Goal: Information Seeking & Learning: Learn about a topic

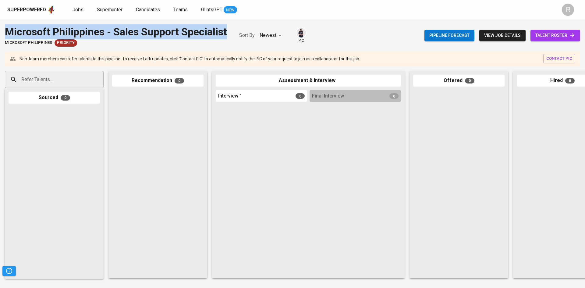
drag, startPoint x: 226, startPoint y: 33, endPoint x: 0, endPoint y: 35, distance: 225.9
click at [0, 35] on div "Microsoft Philippines - Sales Support Specialist Microsoft Philippines Priority…" at bounding box center [292, 35] width 585 height 22
copy div "Microsoft Philippines - Sales Support Specialist"
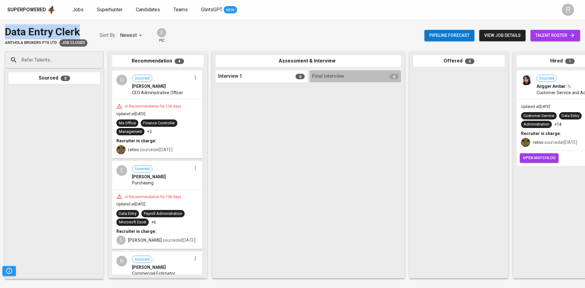
drag, startPoint x: 83, startPoint y: 28, endPoint x: 0, endPoint y: 27, distance: 82.8
click at [0, 27] on div "Data Entry Clerk Anthola Brokers Pte Ltd Job Closed Sort By Newest NEWEST F pic…" at bounding box center [292, 35] width 585 height 22
copy div "Data Entry Clerk"
click at [86, 27] on div "Data Entry Clerk Anthola Brokers Pte Ltd Job Closed Sort By Newest NEWEST F pic" at bounding box center [86, 35] width 162 height 22
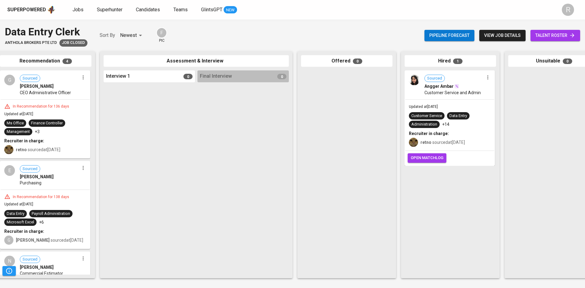
scroll to position [0, 112]
click at [509, 37] on span "view job details" at bounding box center [502, 36] width 37 height 8
click at [494, 33] on span "view job details" at bounding box center [502, 36] width 37 height 8
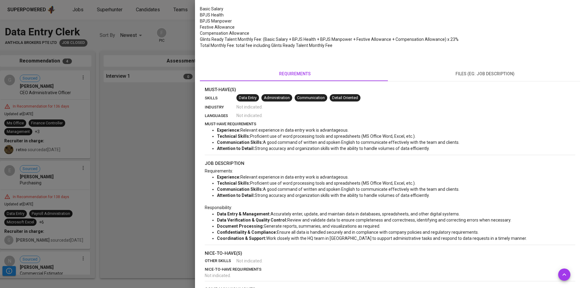
scroll to position [212, 0]
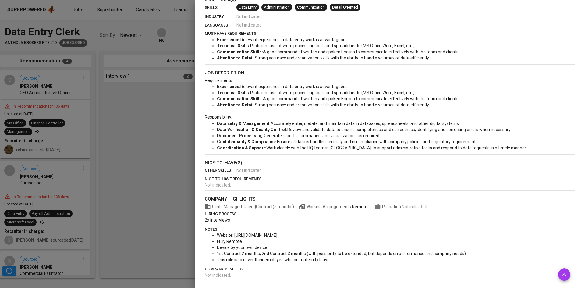
click at [165, 170] on div at bounding box center [292, 144] width 585 height 288
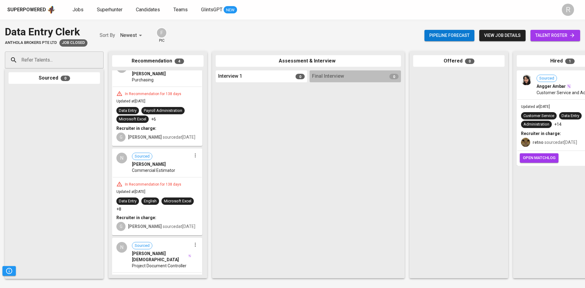
scroll to position [156, 0]
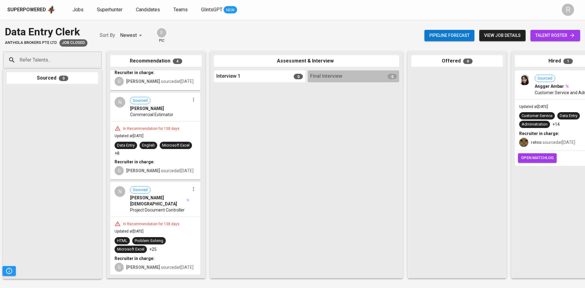
click at [272, 80] on div "Interview 1 0" at bounding box center [259, 76] width 91 height 12
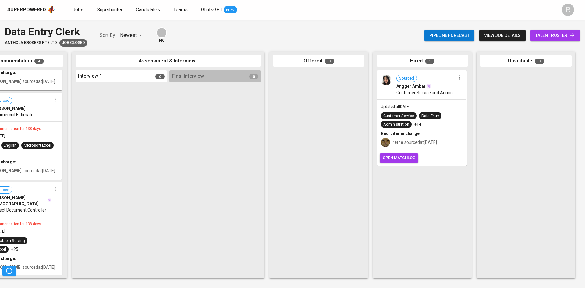
scroll to position [0, 0]
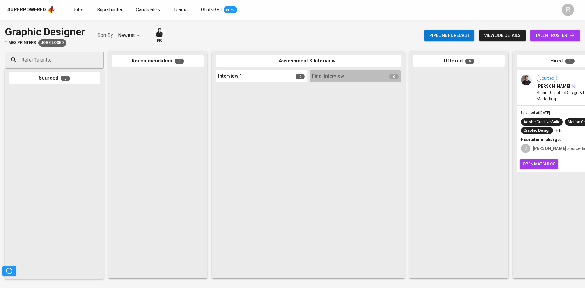
click at [266, 75] on div "Interview 1 0" at bounding box center [261, 76] width 91 height 12
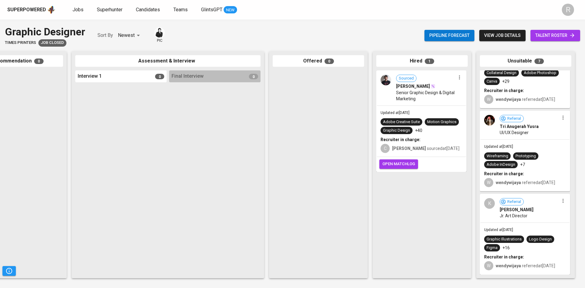
scroll to position [393, 0]
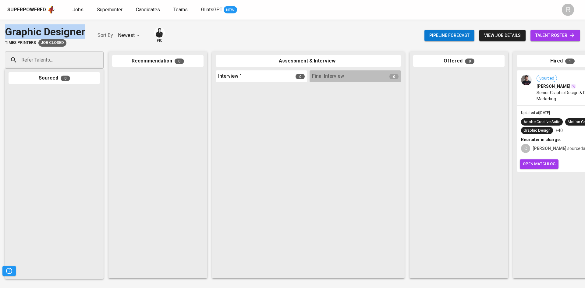
drag, startPoint x: 89, startPoint y: 35, endPoint x: 0, endPoint y: 26, distance: 89.0
click at [0, 26] on div "Graphic Designer Times Printers Job Closed Sort By Newest NEWEST pic Pipeline f…" at bounding box center [292, 35] width 585 height 22
copy div "Graphic Designer"
click at [450, 37] on span "Pipeline forecast" at bounding box center [449, 36] width 40 height 8
click at [498, 34] on span "view job details" at bounding box center [502, 36] width 37 height 8
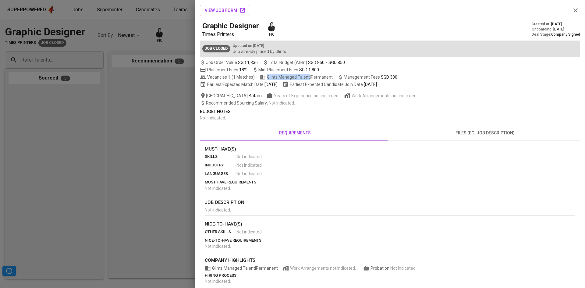
drag, startPoint x: 334, startPoint y: 77, endPoint x: 308, endPoint y: 79, distance: 25.9
click at [308, 79] on div "Vacancies 1 ( 1 Matches ) Glints Managed Talent | Permanent Management Fees SGD…" at bounding box center [298, 77] width 197 height 6
copy span "Glints Managed Talent"
drag, startPoint x: 160, startPoint y: 115, endPoint x: 160, endPoint y: 118, distance: 3.1
click at [146, 130] on div at bounding box center [292, 144] width 585 height 288
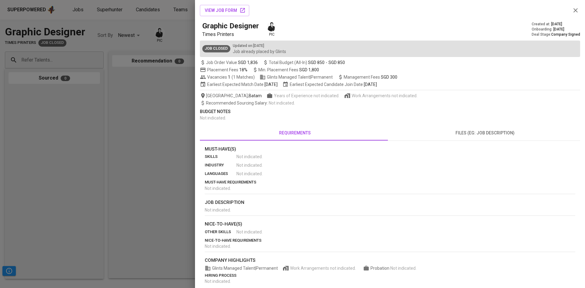
click at [152, 128] on div at bounding box center [292, 144] width 585 height 288
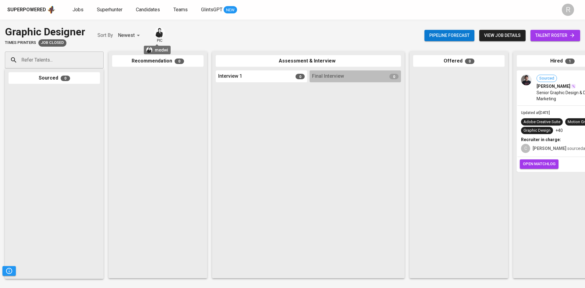
click at [159, 34] on img at bounding box center [159, 32] width 9 height 9
click at [157, 32] on img at bounding box center [159, 32] width 9 height 9
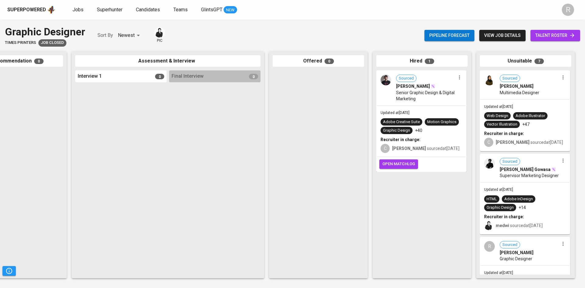
click at [502, 34] on span "view job details" at bounding box center [502, 36] width 37 height 8
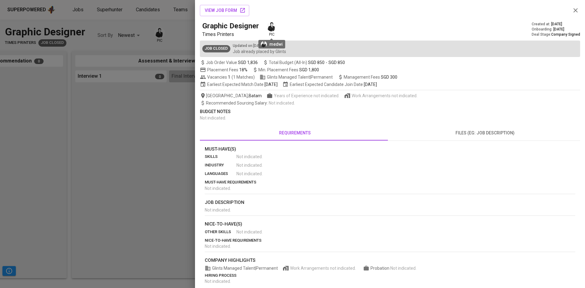
click at [273, 29] on img at bounding box center [271, 26] width 9 height 9
click at [225, 7] on span "view job form" at bounding box center [225, 11] width 40 height 8
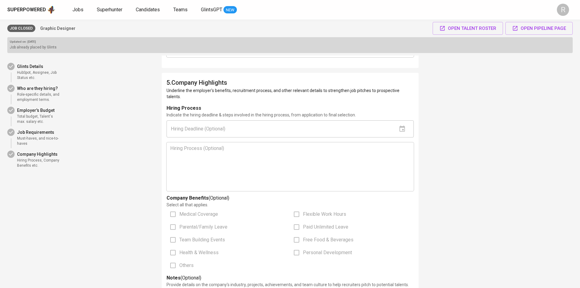
scroll to position [1246, 0]
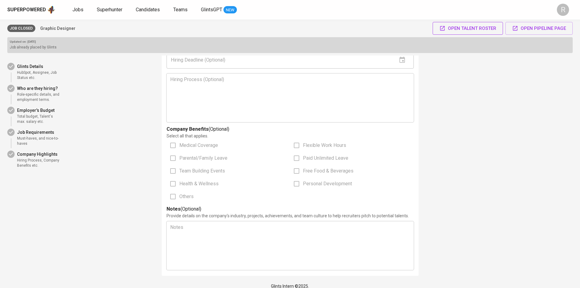
click at [465, 29] on span "Open Talent Roster" at bounding box center [467, 28] width 57 height 8
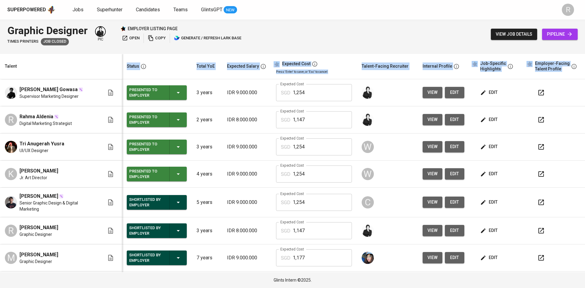
drag, startPoint x: 17, startPoint y: 82, endPoint x: 21, endPoint y: 69, distance: 13.3
click at [33, 75] on table "Talent Status Total YoE Expected Salary Expected Cost Press 'Enter' to save, or…" at bounding box center [292, 217] width 585 height 326
drag, startPoint x: 12, startPoint y: 69, endPoint x: 25, endPoint y: 89, distance: 23.5
click at [25, 89] on table "Talent Status Total YoE Expected Salary Expected Cost Press 'Enter' to save, or…" at bounding box center [292, 217] width 585 height 326
click at [19, 80] on td "Billy Mocris Gowasa Supervisor Marketing Designer" at bounding box center [61, 92] width 122 height 27
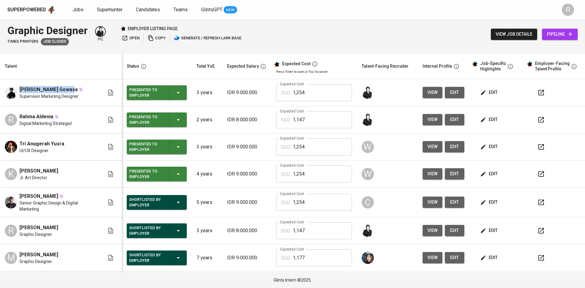
drag, startPoint x: 19, startPoint y: 85, endPoint x: 64, endPoint y: 88, distance: 45.2
click at [64, 88] on td "Billy Mocris Gowasa Supervisor Marketing Designer" at bounding box center [61, 92] width 122 height 27
copy span "Billy Mocris Gowasa"
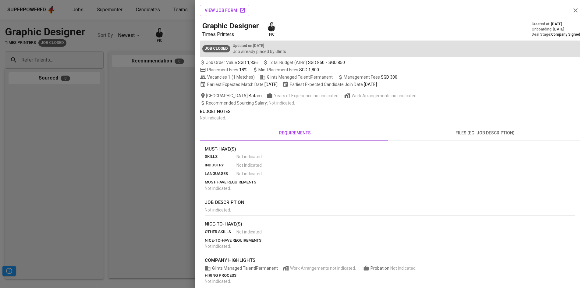
click at [170, 111] on div at bounding box center [292, 144] width 585 height 288
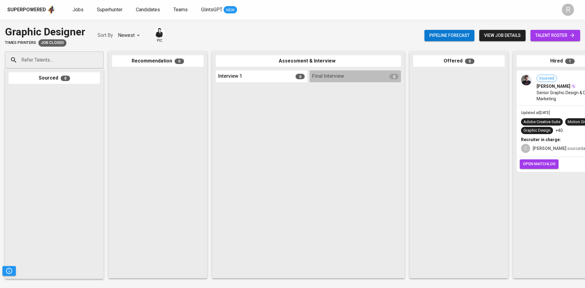
click at [131, 144] on div at bounding box center [157, 172] width 91 height 204
drag, startPoint x: 532, startPoint y: 86, endPoint x: 556, endPoint y: 86, distance: 24.1
click at [556, 86] on div "Sourced Wildan Rifai Senior Graphic Design & Digital Marketing" at bounding box center [561, 88] width 89 height 34
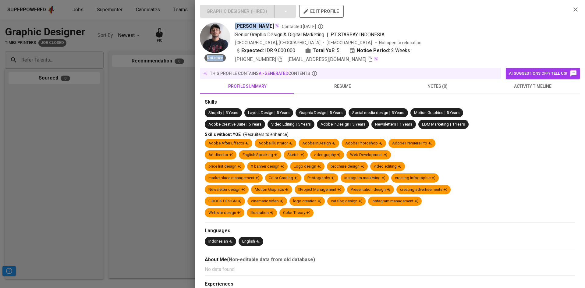
drag, startPoint x: 228, startPoint y: 22, endPoint x: 260, endPoint y: 27, distance: 32.4
click at [260, 27] on div "Graphic Designer ( Hired ) edit profile Not open Wildan Rifai Contacted 3 month…" at bounding box center [383, 34] width 366 height 58
copy div "Not open Wildan Rifai"
click at [366, 15] on div "Graphic Designer ( Hired ) edit profile" at bounding box center [383, 14] width 366 height 18
click at [571, 11] on icon "button" at bounding box center [574, 9] width 7 height 7
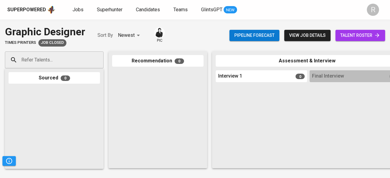
click at [102, 15] on div "Superpowered Jobs Superhunter Candidates Teams GlintsGPT NEW R" at bounding box center [195, 9] width 390 height 19
click at [116, 8] on span "Superhunter" at bounding box center [110, 10] width 26 height 6
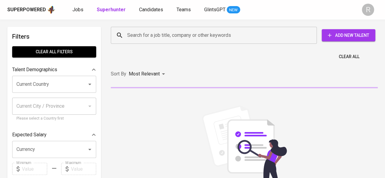
click at [163, 40] on input "Search for a job title, company or other keywords" at bounding box center [215, 36] width 179 height 12
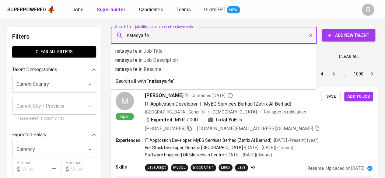
type input "natasya feb"
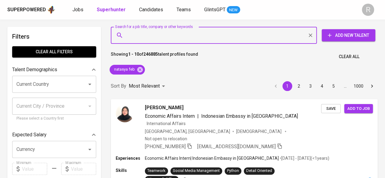
drag, startPoint x: 216, startPoint y: 37, endPoint x: 210, endPoint y: 39, distance: 5.8
click at [210, 39] on input "Search for a job title, company or other keywords" at bounding box center [215, 36] width 179 height 12
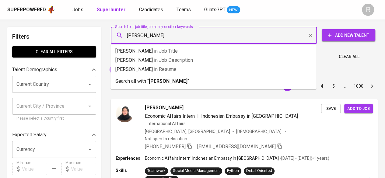
type input "natasya febriyanti"
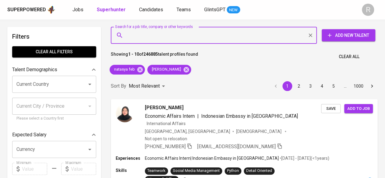
scroll to position [213, 0]
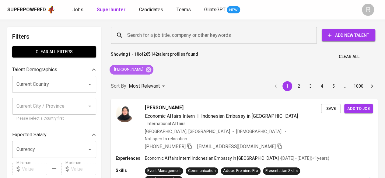
click at [152, 70] on icon at bounding box center [148, 69] width 7 height 7
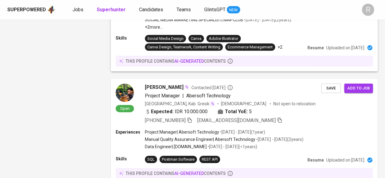
scroll to position [913, 0]
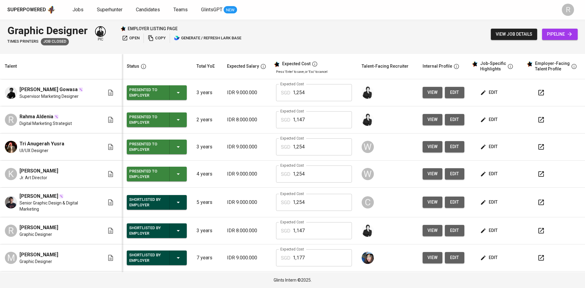
click at [328, 38] on div "Graphic Designer Times Printers Job Closed pic employer listing page open copy …" at bounding box center [292, 34] width 585 height 30
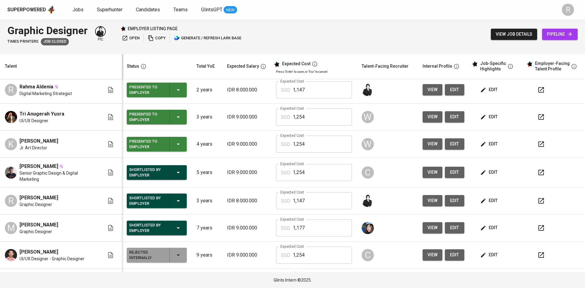
scroll to position [30, 0]
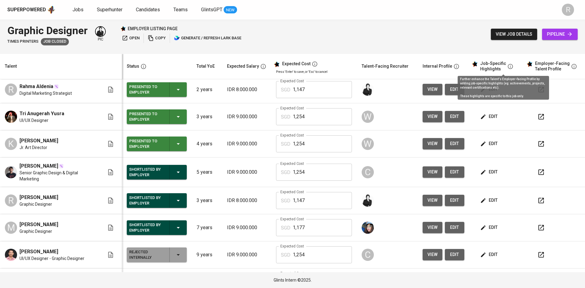
click at [508, 68] on icon "button" at bounding box center [510, 66] width 5 height 5
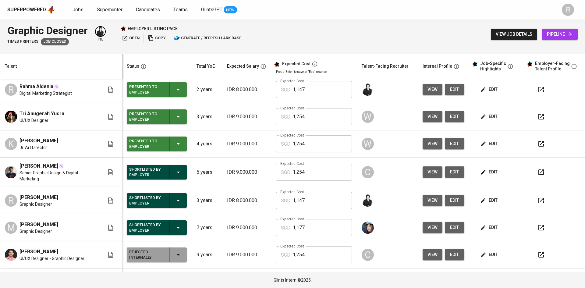
click at [537, 169] on icon "button" at bounding box center [540, 171] width 7 height 7
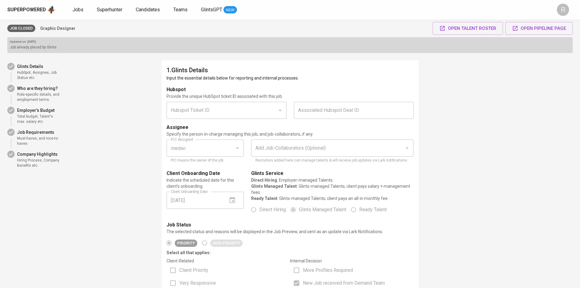
scroll to position [1143, 0]
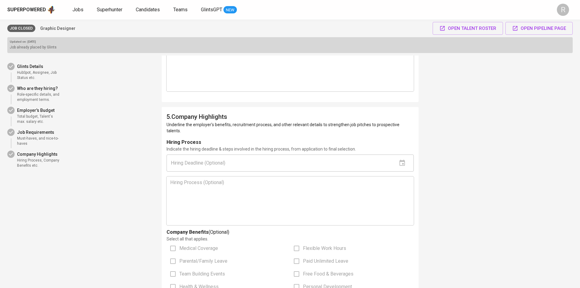
click at [264, 139] on div "Hiring Process" at bounding box center [290, 142] width 247 height 7
